Goal: Task Accomplishment & Management: Complete application form

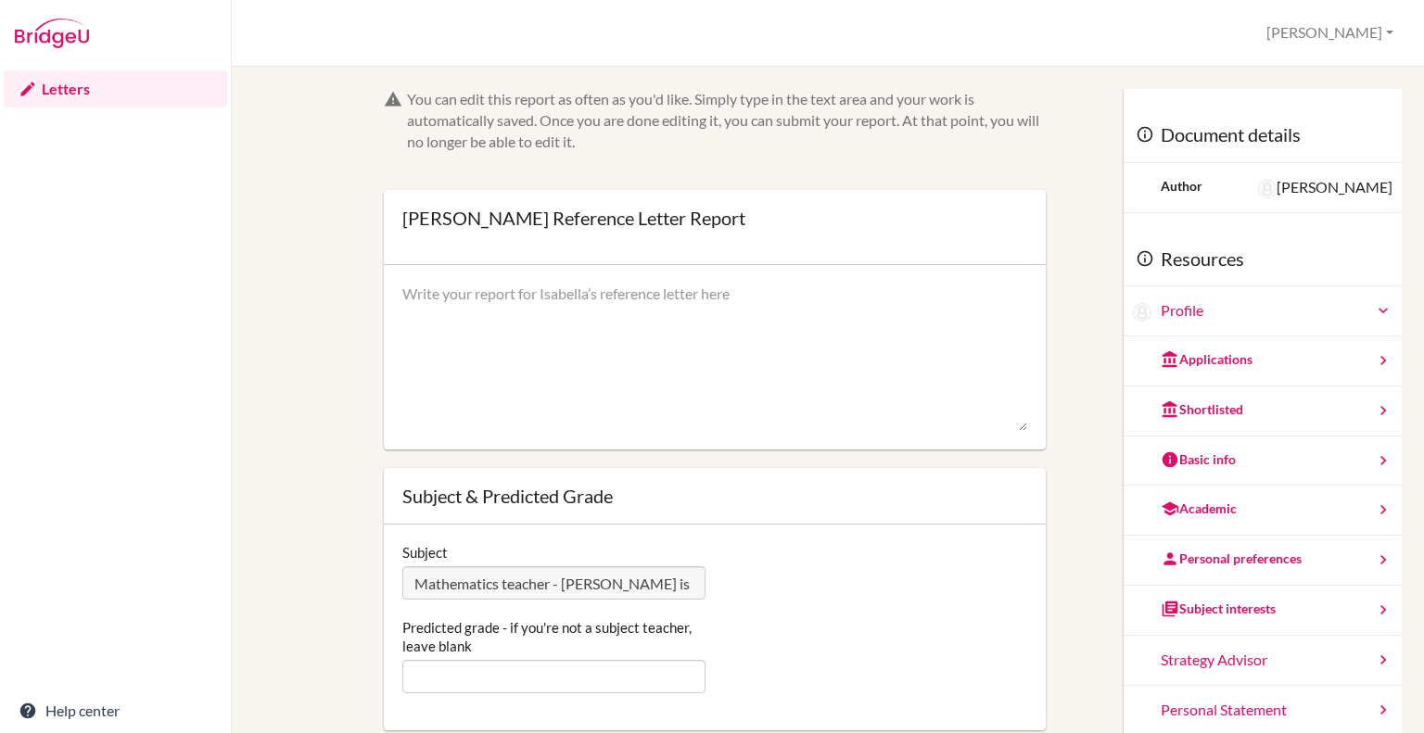
click at [631, 310] on textarea at bounding box center [714, 358] width 625 height 148
paste textarea "I have had the pleasure of being Soobin’s Higher Level Mathematics teacher for …"
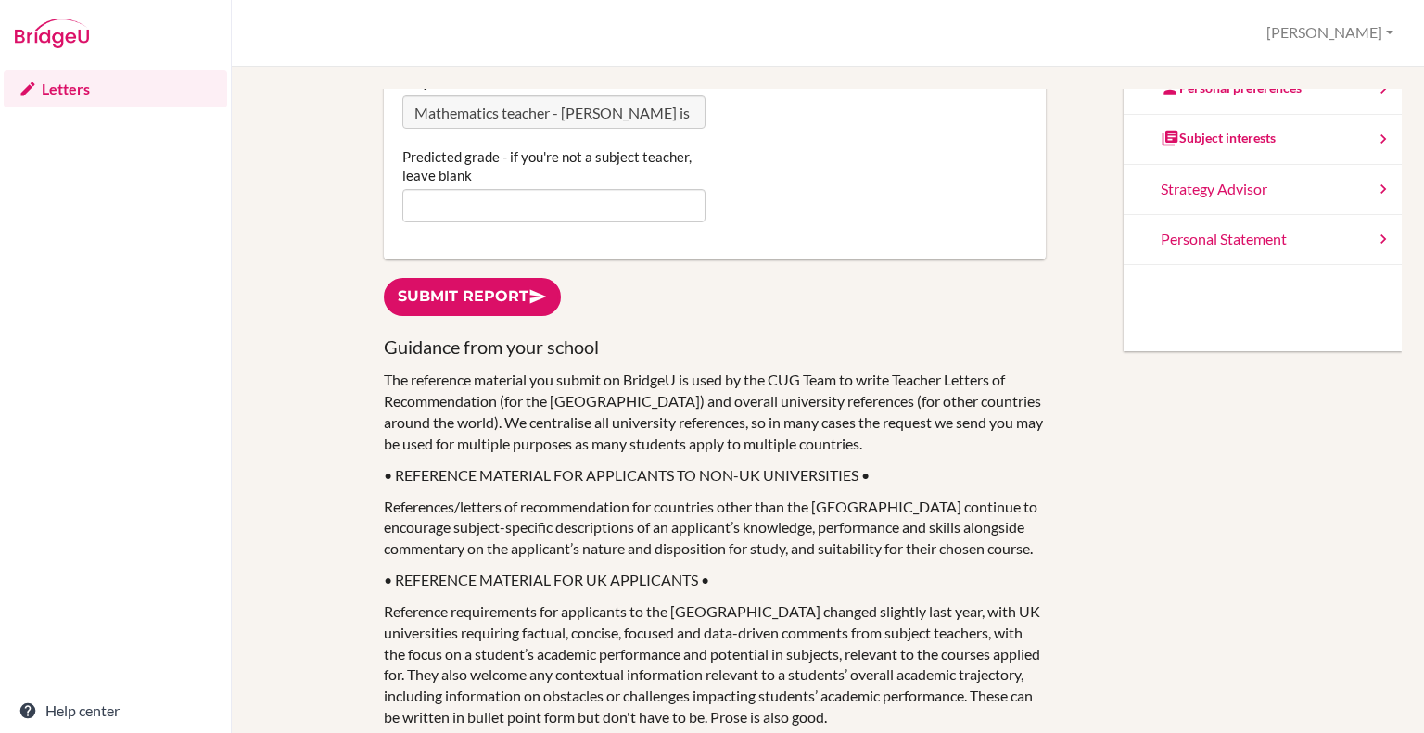
scroll to position [508, 0]
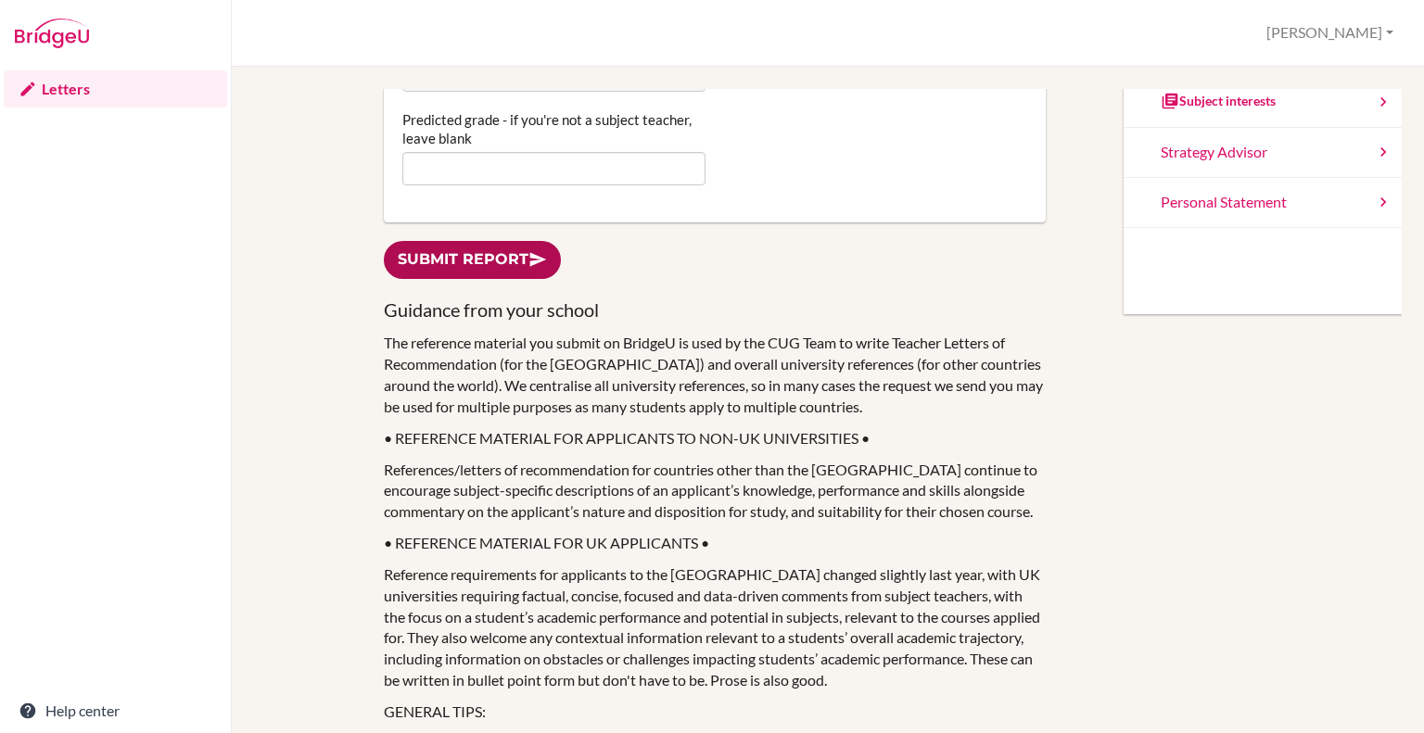
type textarea "I have had the pleasure of being Soobin’s Higher Level Mathematics teacher for …"
click at [487, 266] on link "Submit report" at bounding box center [472, 260] width 177 height 38
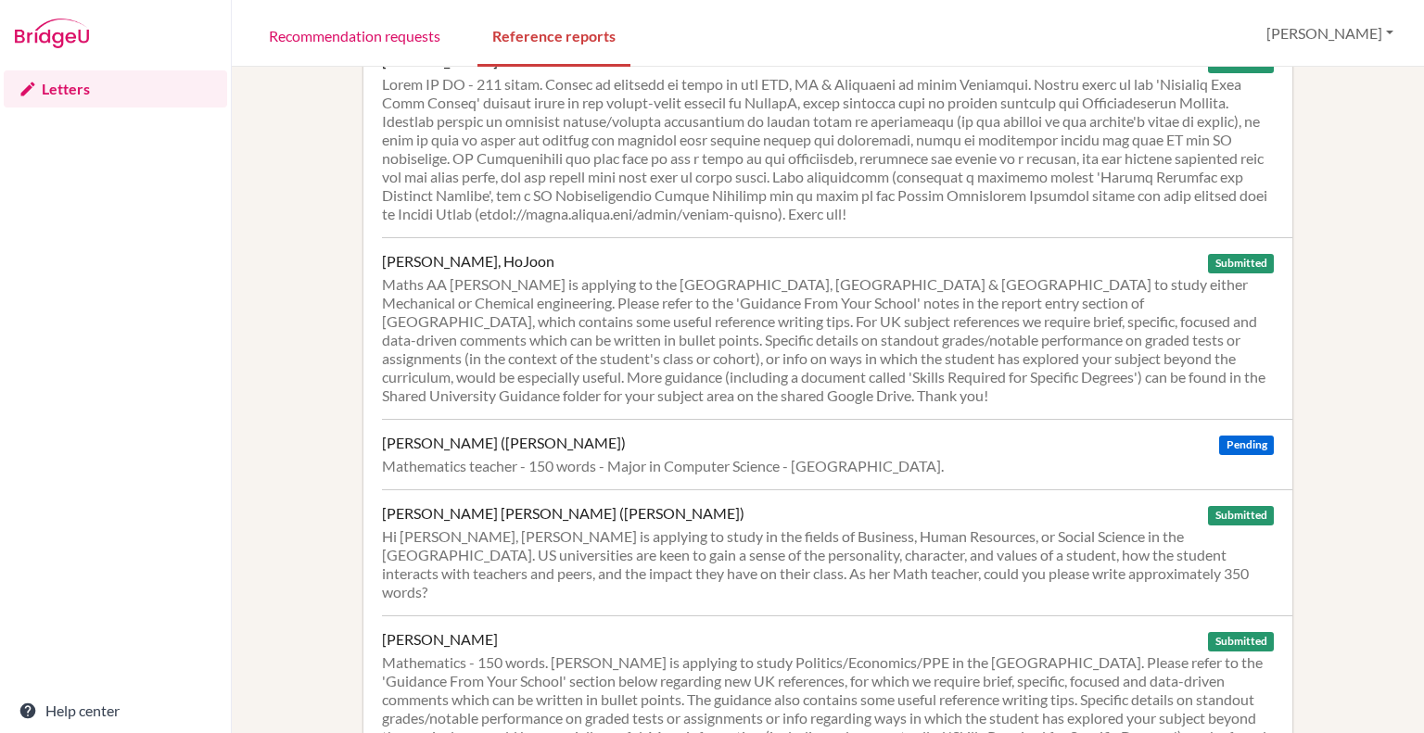
scroll to position [2969, 0]
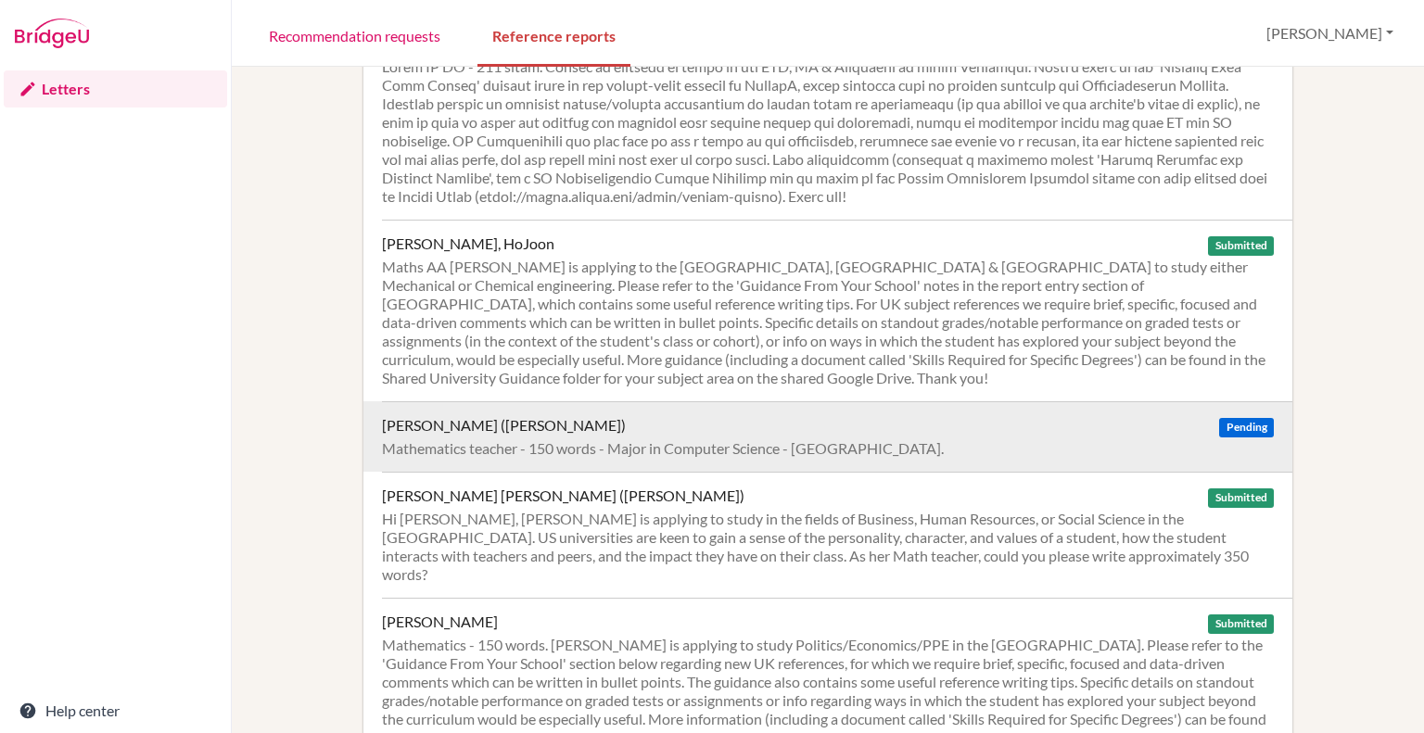
click at [770, 439] on div "Mathematics teacher - 150 words - Major in Computer Science - [GEOGRAPHIC_DATA]." at bounding box center [828, 448] width 892 height 19
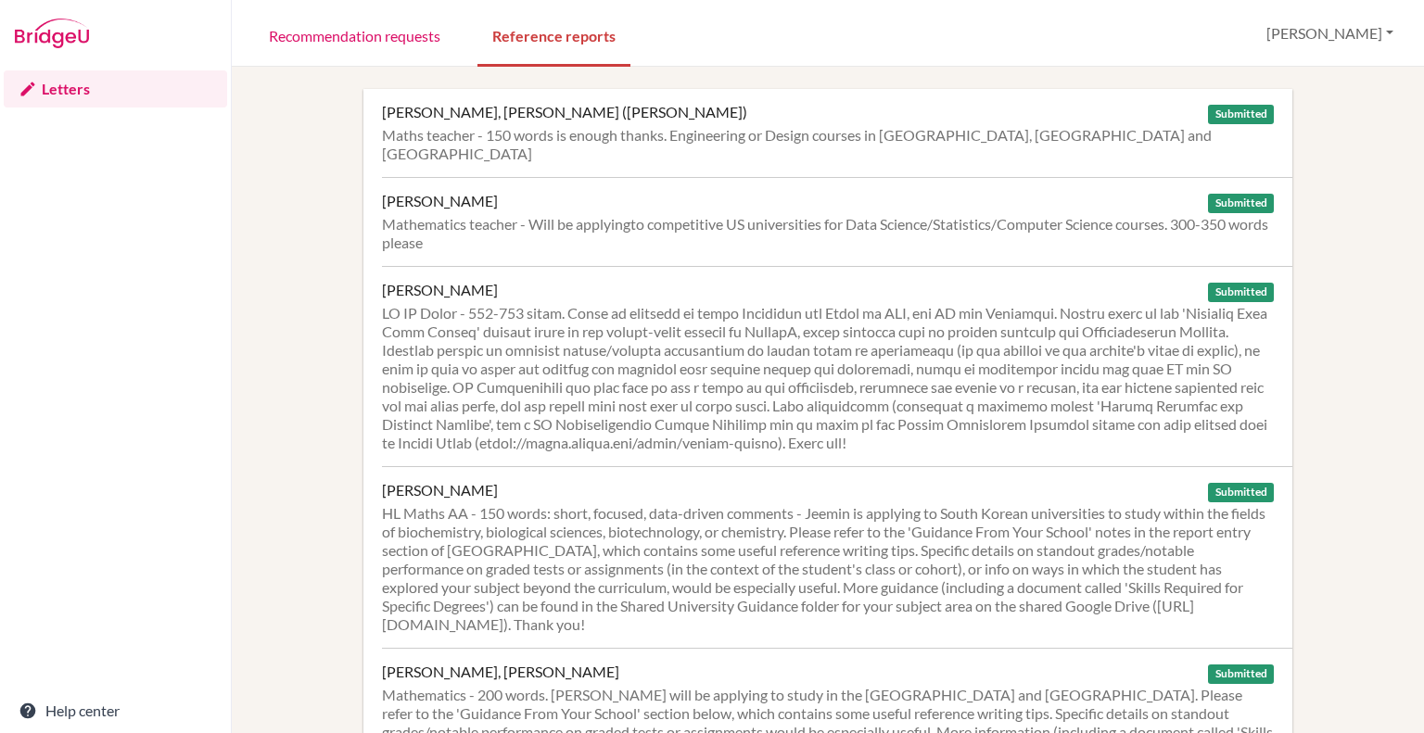
scroll to position [2365, 0]
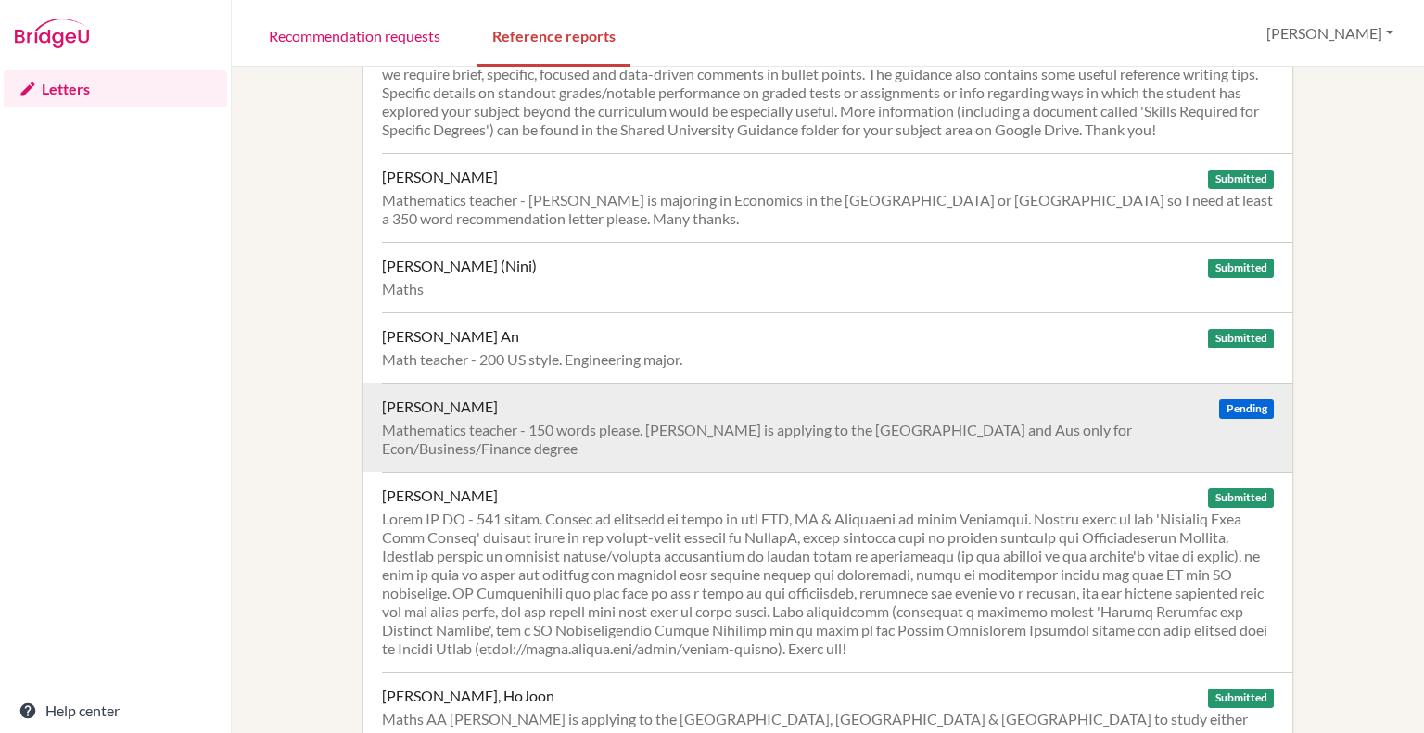
scroll to position [2517, 0]
click at [559, 397] on div "Phung, Nam-Anh Hoang Pending" at bounding box center [828, 406] width 892 height 19
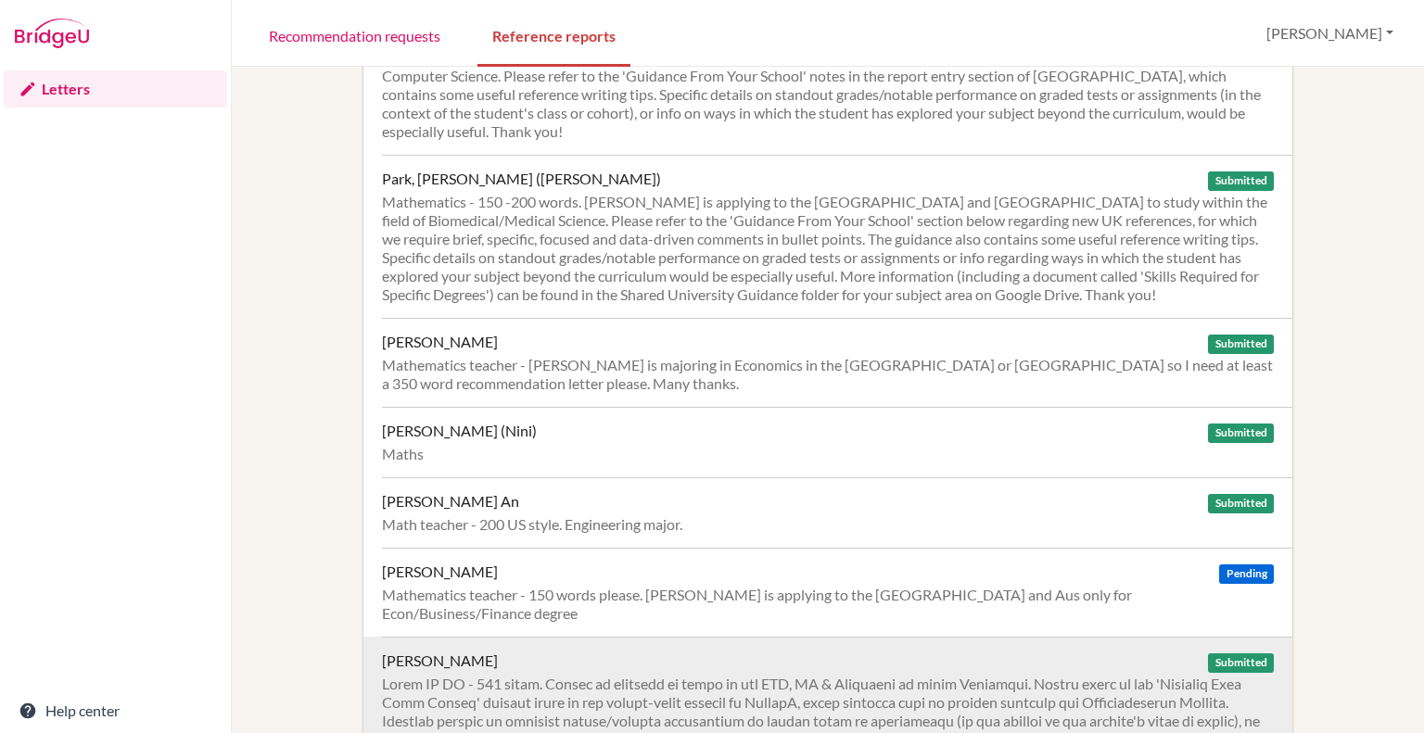
scroll to position [2350, 0]
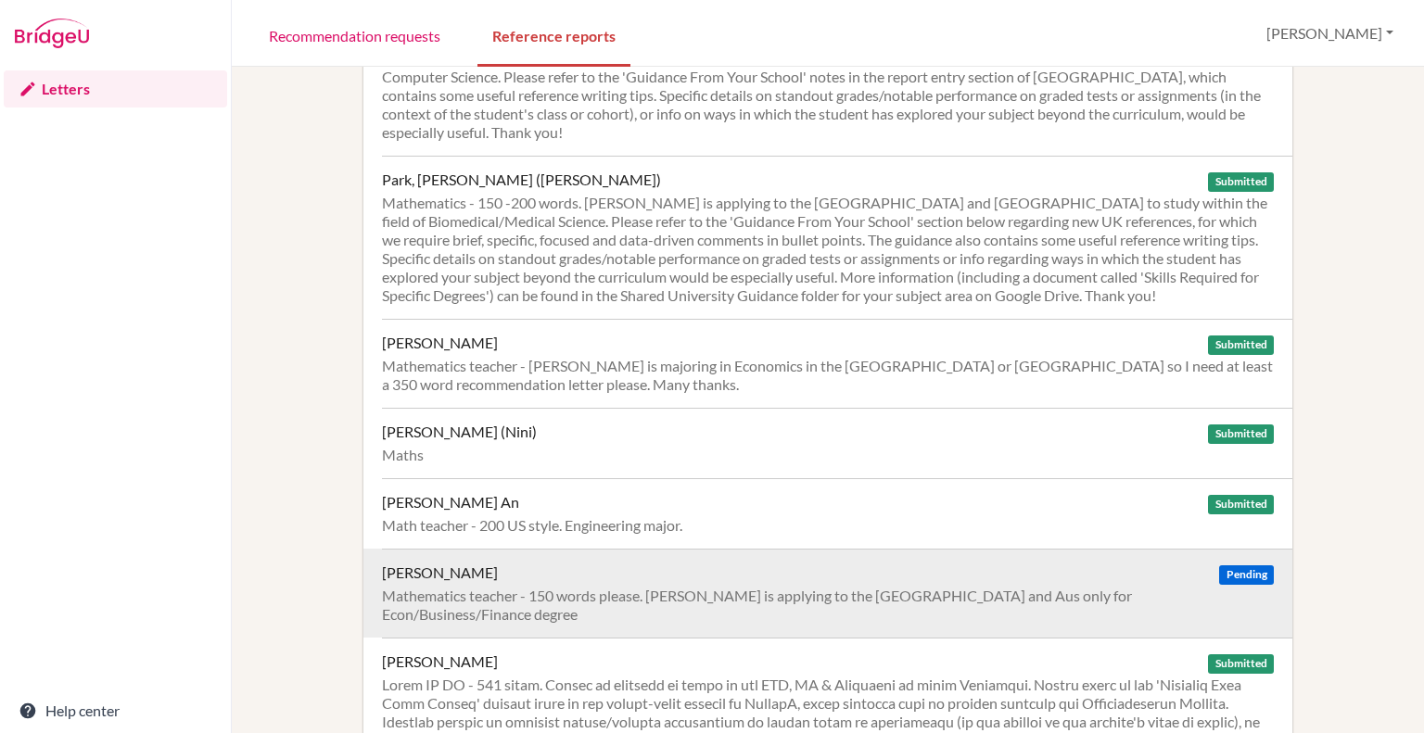
click at [609, 564] on div "Phung, Nam-Anh Hoang Pending" at bounding box center [828, 573] width 892 height 19
click at [686, 587] on div "Mathematics teacher - 150 words please. [PERSON_NAME] is applying to the [GEOGR…" at bounding box center [828, 605] width 892 height 37
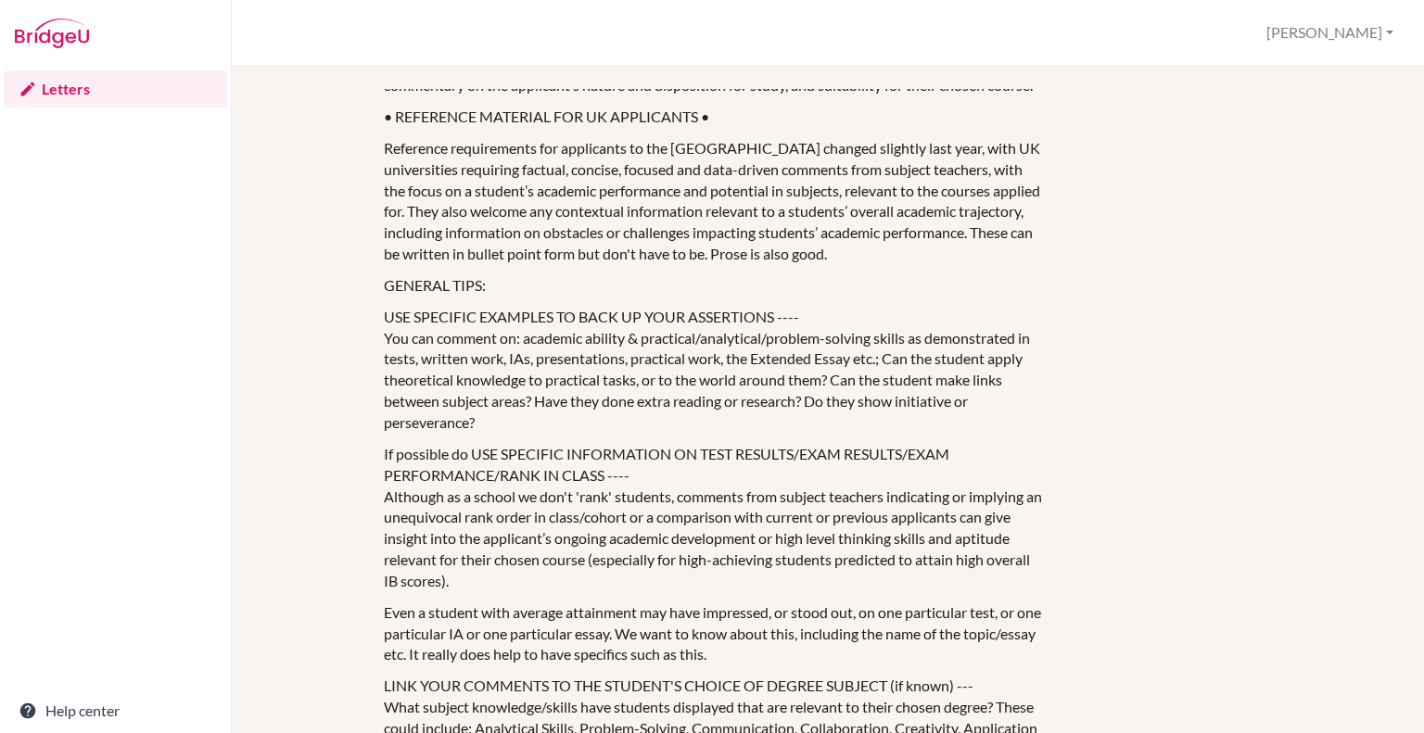
scroll to position [936, 0]
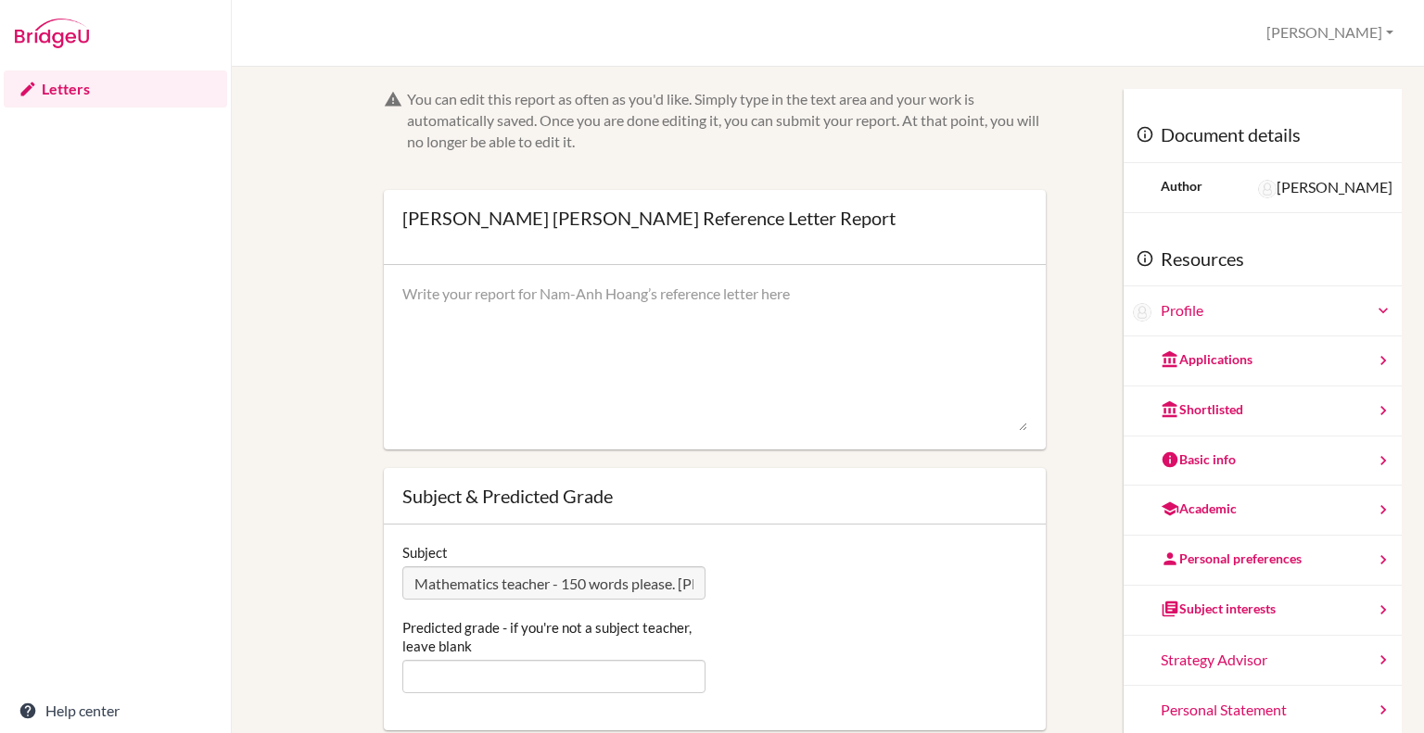
click at [608, 312] on textarea at bounding box center [714, 358] width 625 height 148
paste textarea "It has been an absolute pleasure to have been Nam Anh’s Higher Level Maths teac…"
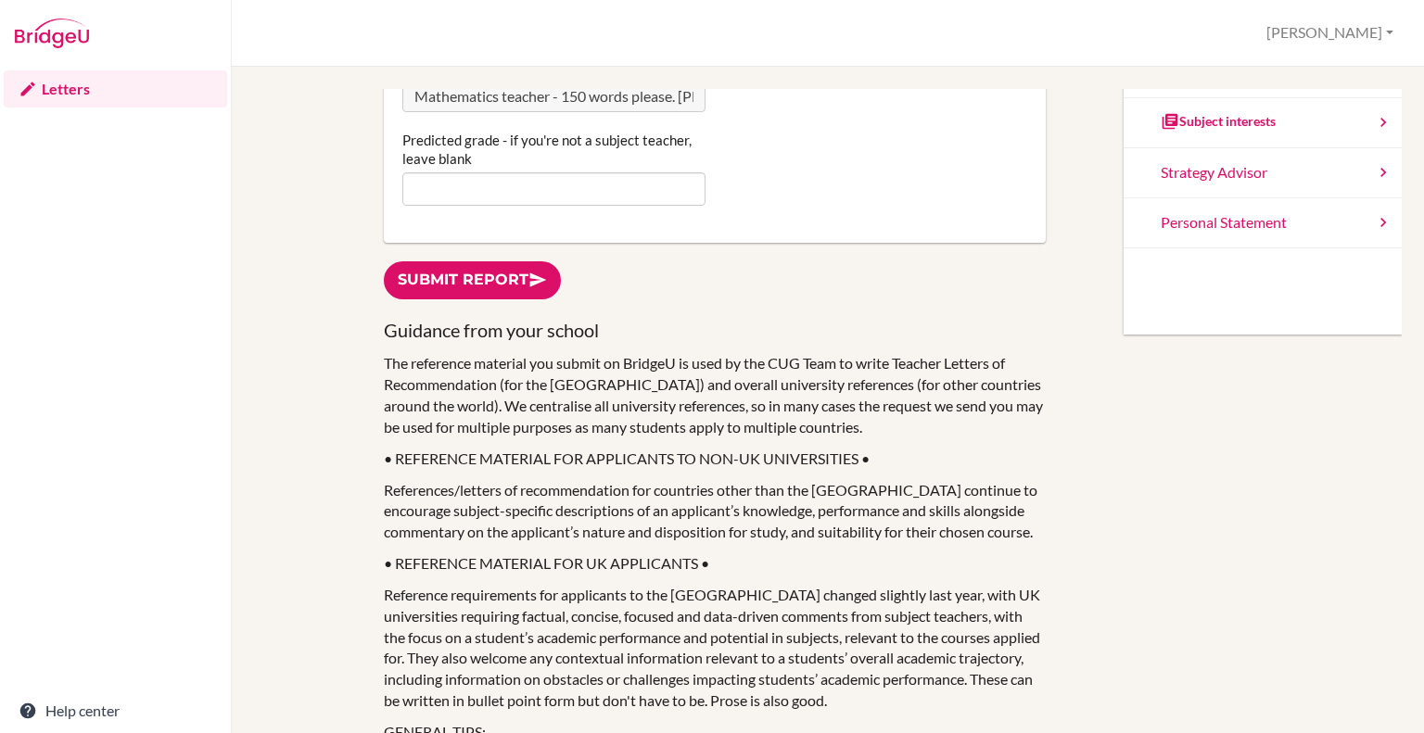
scroll to position [486, 0]
type textarea "It has been an absolute pleasure to have been Nam Anh’s Higher Level Maths teac…"
click at [437, 277] on link "Submit report" at bounding box center [472, 282] width 177 height 38
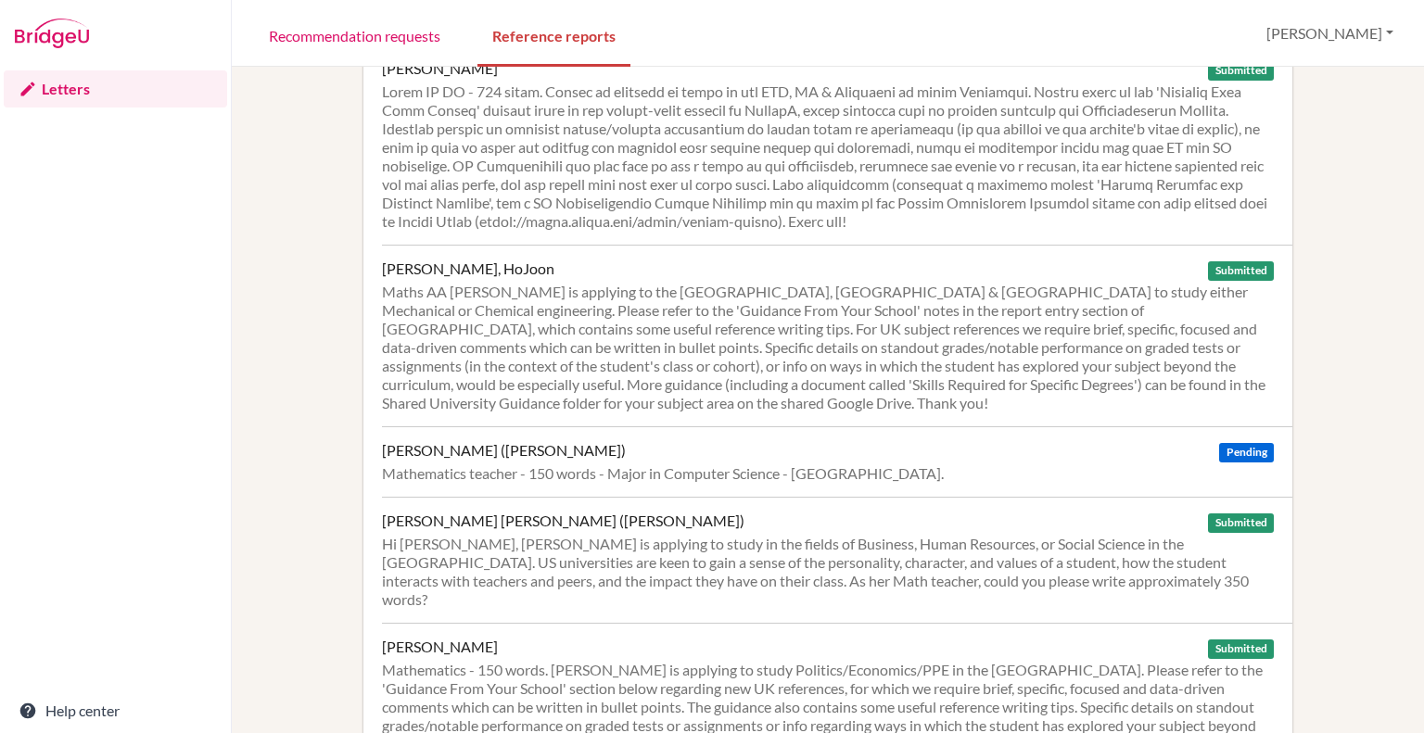
scroll to position [2963, 0]
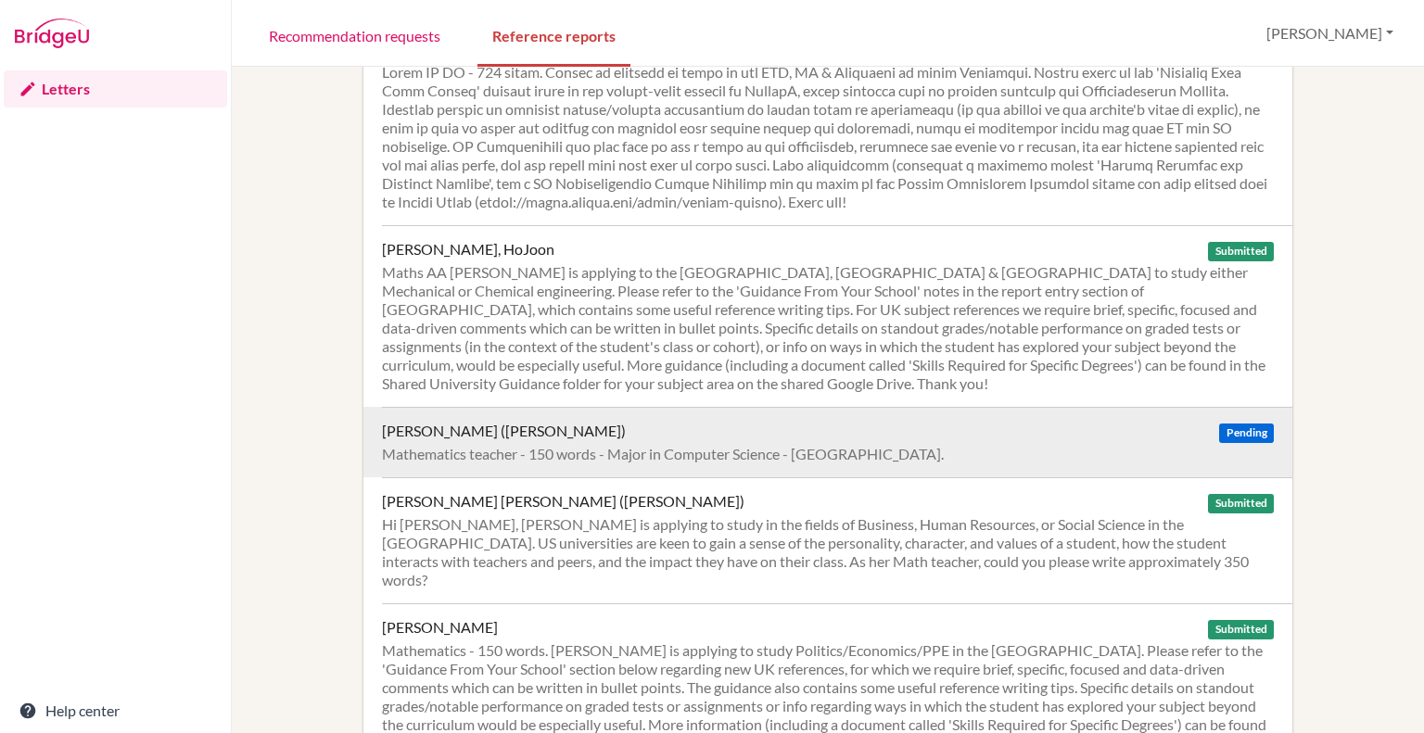
click at [716, 445] on div "Mathematics teacher - 150 words - Major in Computer Science - [GEOGRAPHIC_DATA]." at bounding box center [828, 454] width 892 height 19
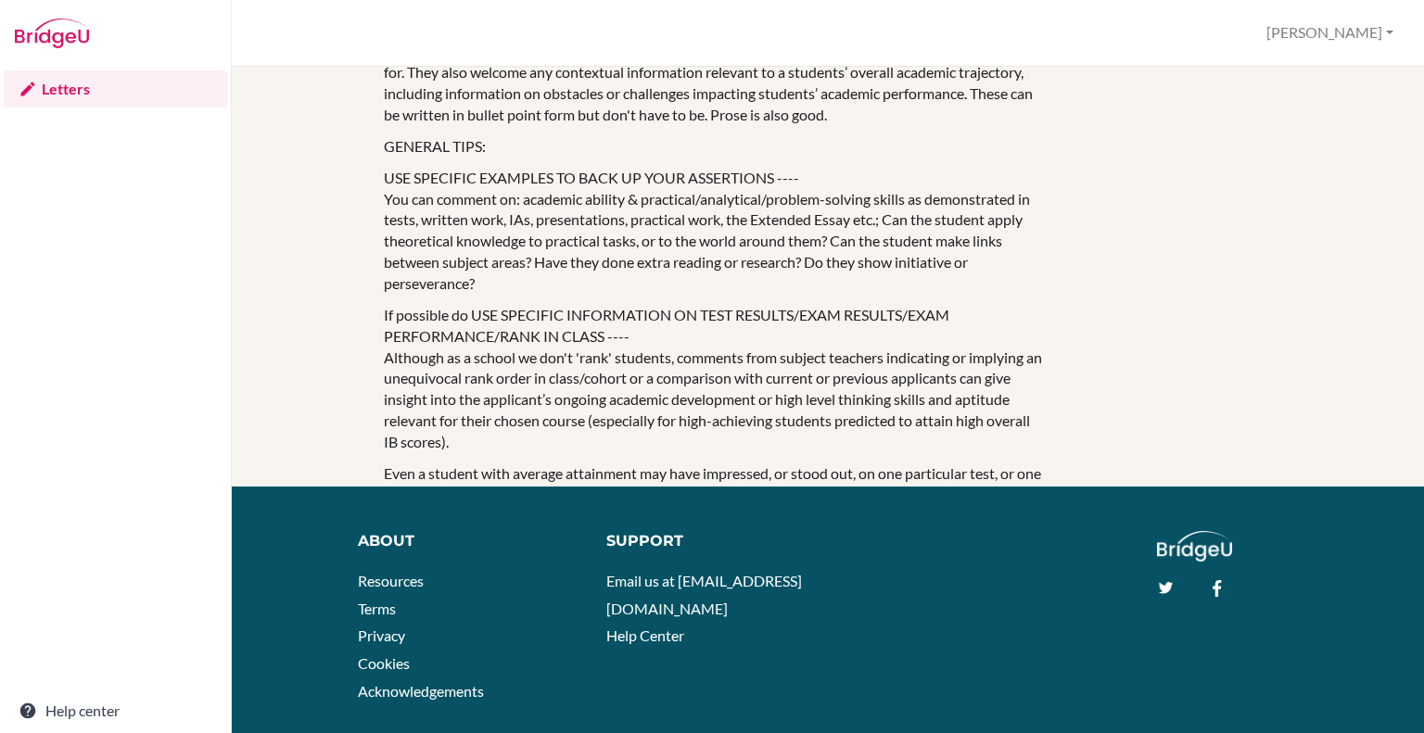
scroll to position [735, 0]
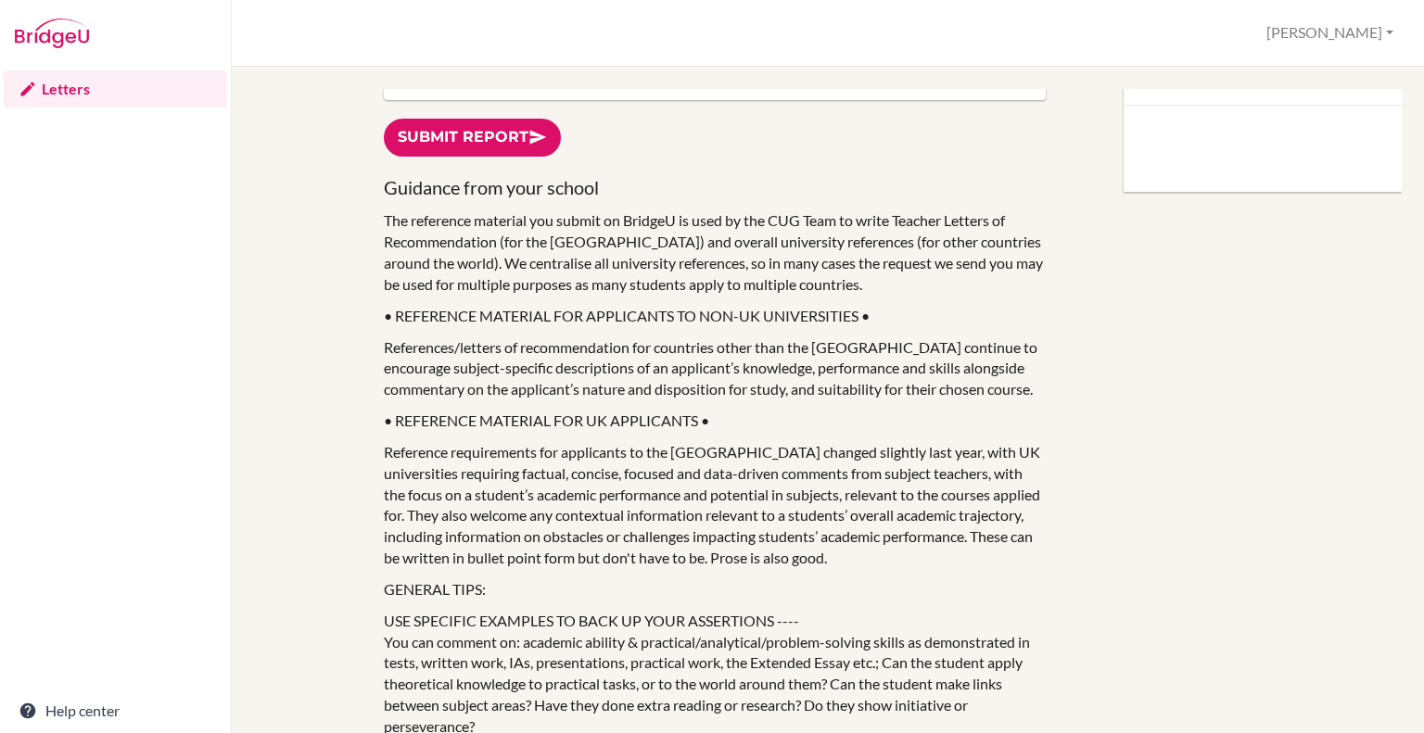
scroll to position [632, 0]
type textarea "I have known [PERSON_NAME] for the past five years, as her form tutor, Higher L…"
click at [477, 131] on link "Submit report" at bounding box center [472, 136] width 177 height 38
